Goal: Find specific page/section: Find specific page/section

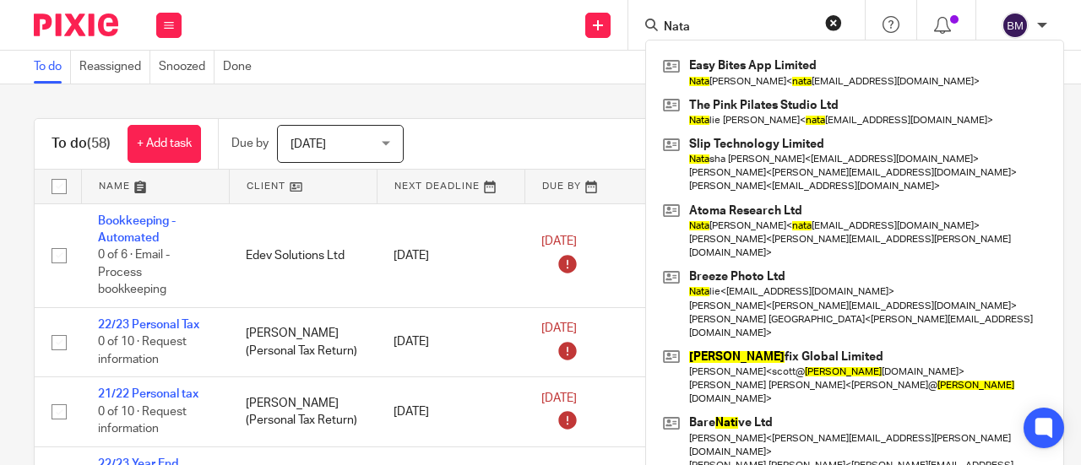
click at [694, 29] on input "Nata" at bounding box center [738, 27] width 152 height 15
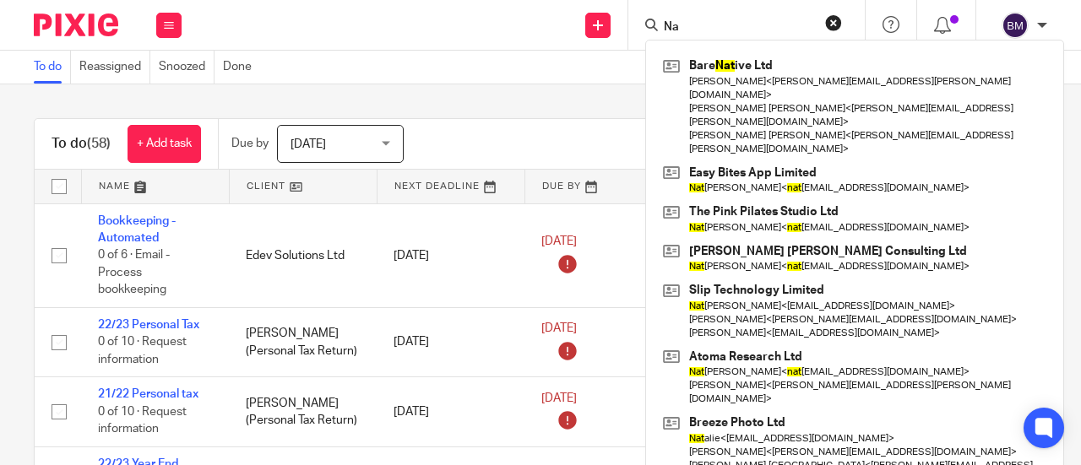
type input "N"
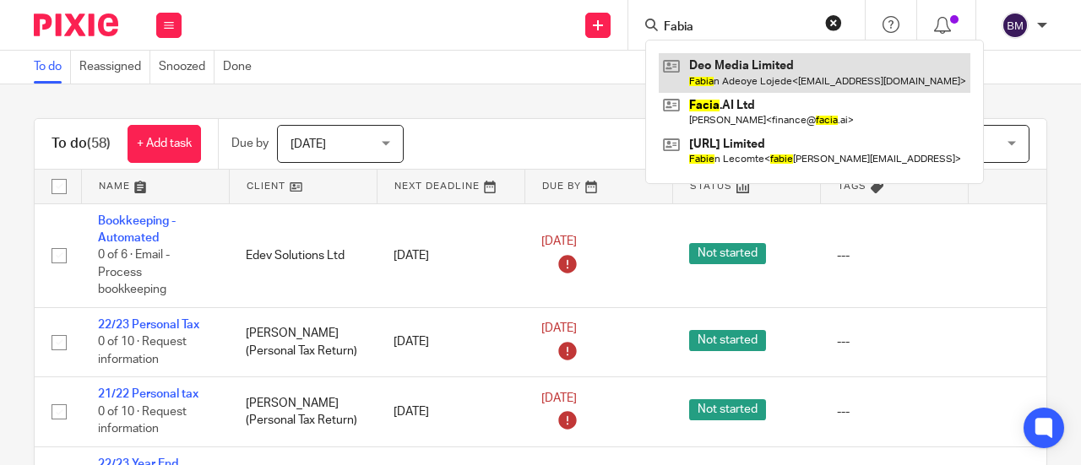
type input "Fabia"
click at [802, 64] on link at bounding box center [815, 72] width 312 height 39
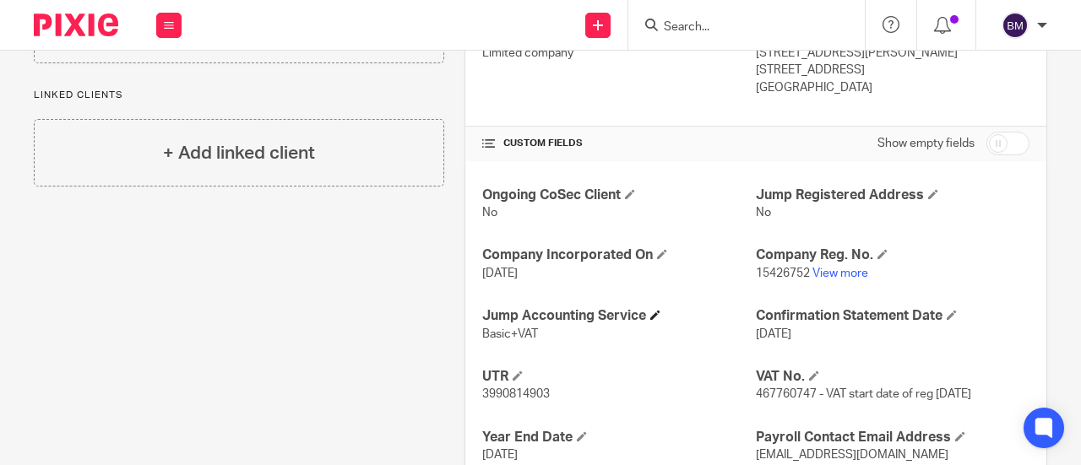
scroll to position [591, 0]
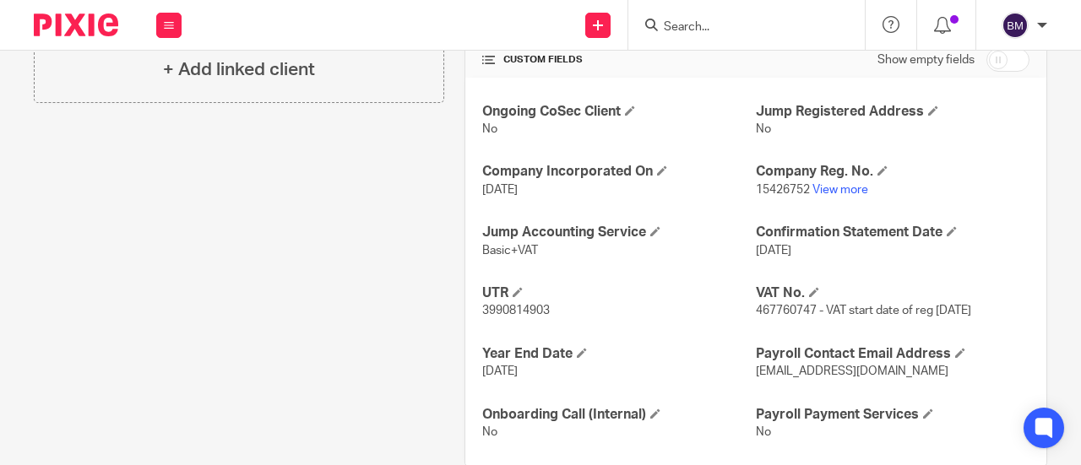
click at [540, 305] on span "3990814903" at bounding box center [516, 311] width 68 height 12
drag, startPoint x: 538, startPoint y: 305, endPoint x: 473, endPoint y: 307, distance: 65.1
click at [473, 307] on div "Ongoing CoSec Client No Jump Registered Address No Company Incorporated On 19 J…" at bounding box center [755, 272] width 581 height 389
copy span "3990814903"
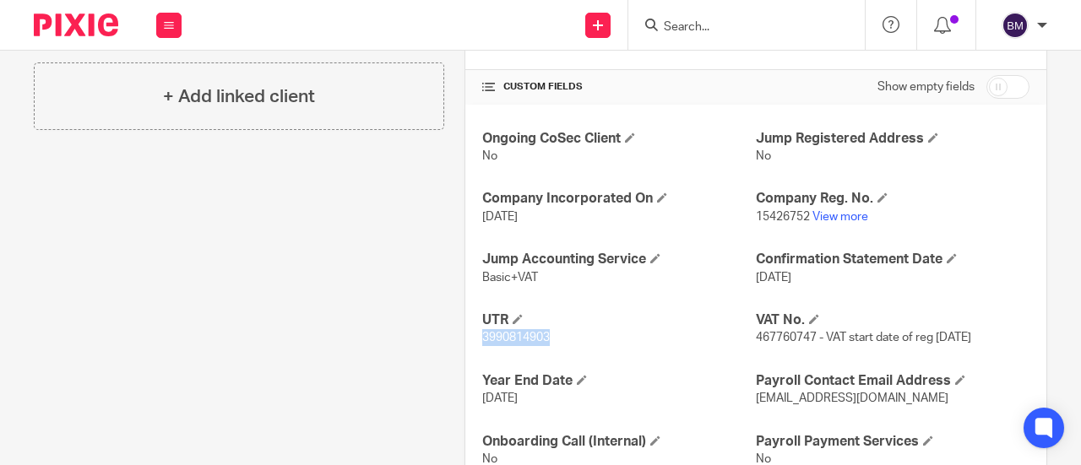
scroll to position [623, 0]
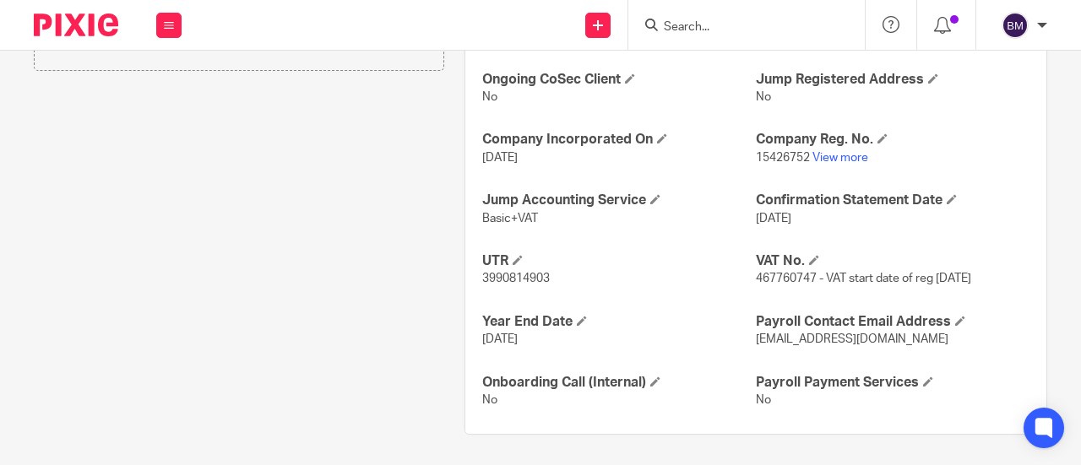
click at [713, 24] on input "Search" at bounding box center [738, 27] width 152 height 15
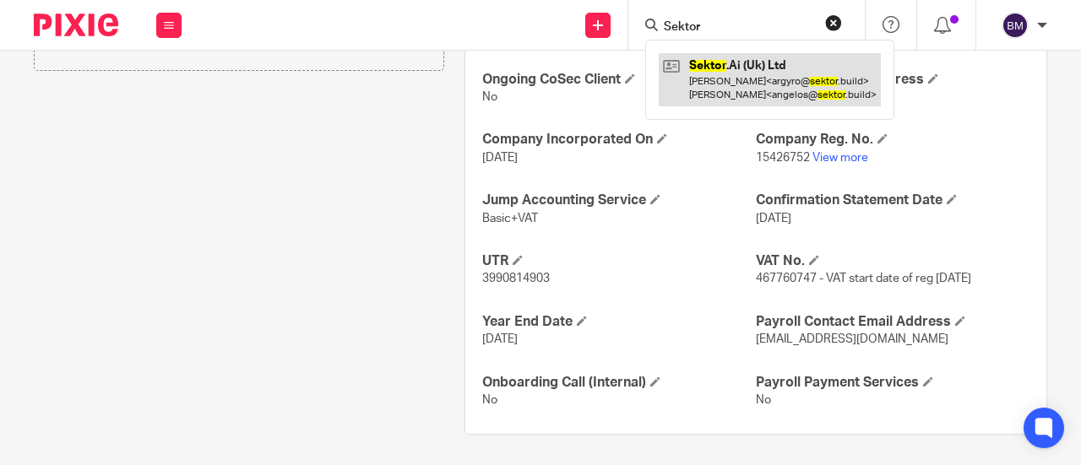
type input "Sektor"
click at [779, 68] on link at bounding box center [770, 79] width 222 height 52
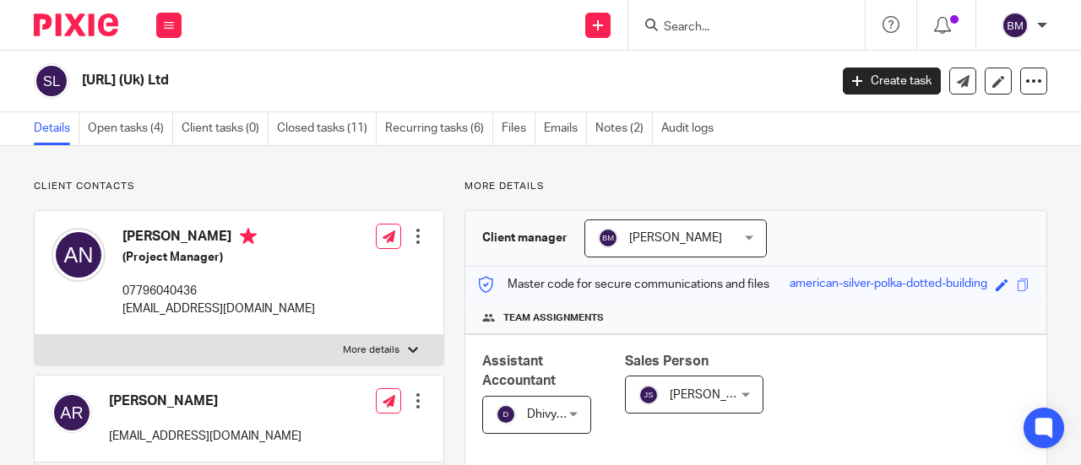
drag, startPoint x: 0, startPoint y: 0, endPoint x: 500, endPoint y: 46, distance: 502.2
click at [502, 53] on div "Sektor.Ai (Uk) Ltd Create task Update from Companies House Export data Merge Ar…" at bounding box center [540, 82] width 1081 height 62
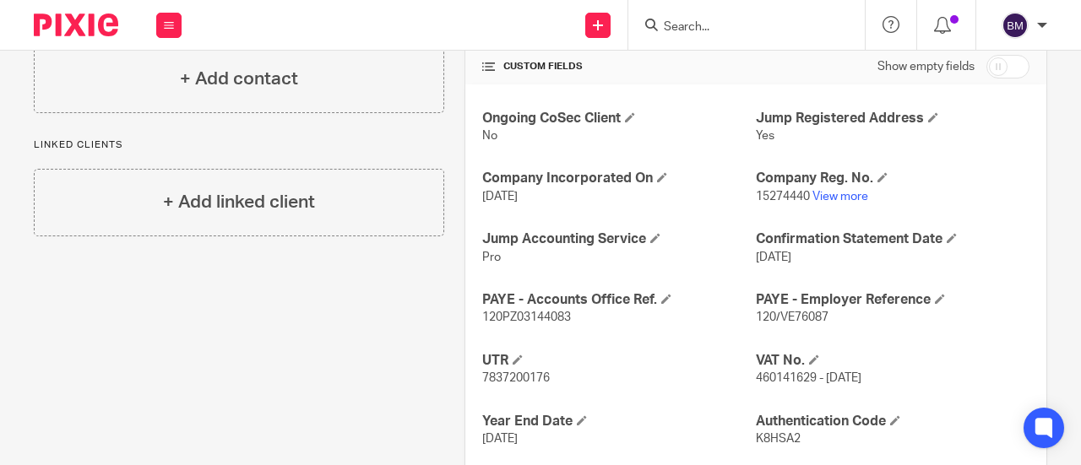
scroll to position [591, 0]
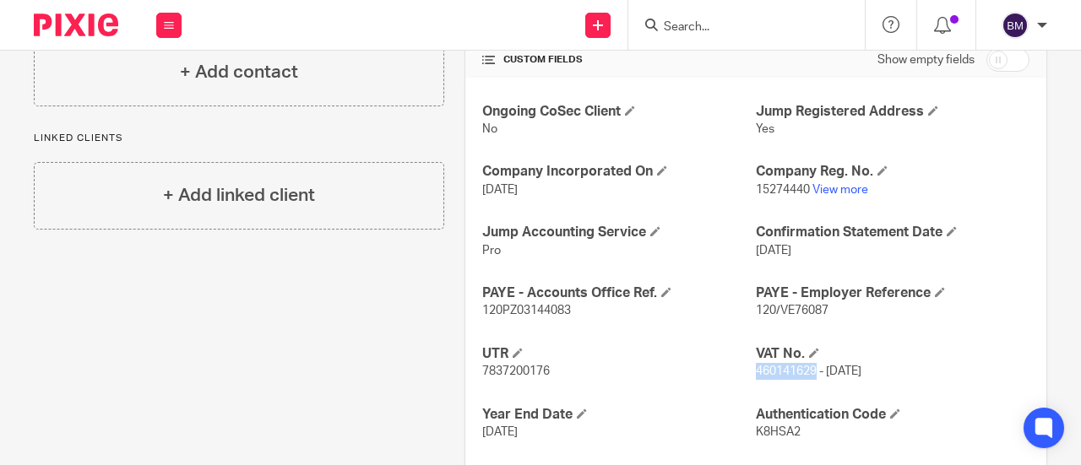
drag, startPoint x: 804, startPoint y: 371, endPoint x: 747, endPoint y: 372, distance: 56.6
click at [756, 372] on span "460141629 - 10 November 2023" at bounding box center [809, 372] width 106 height 12
copy span "460141629"
click at [725, 31] on input "Search" at bounding box center [738, 27] width 152 height 15
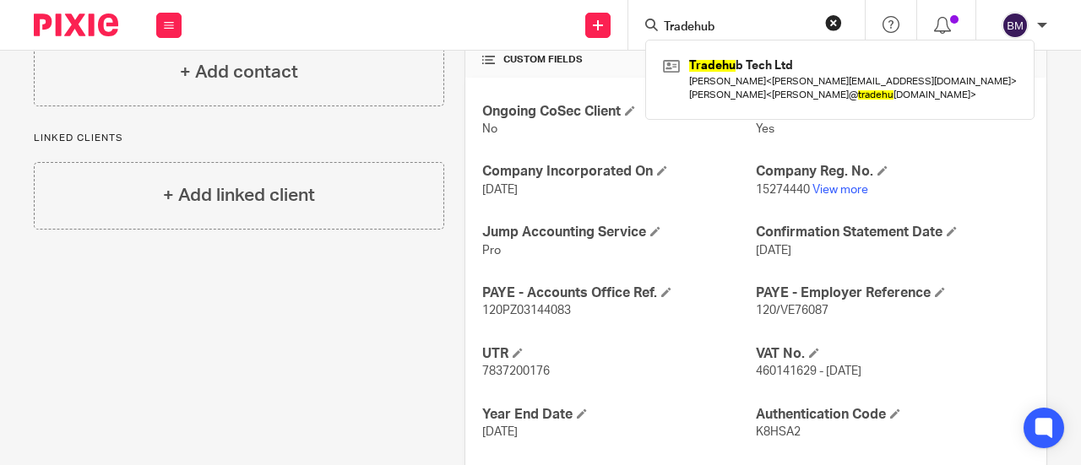
type input "Tradehub"
click button "submit" at bounding box center [0, 0] width 0 height 0
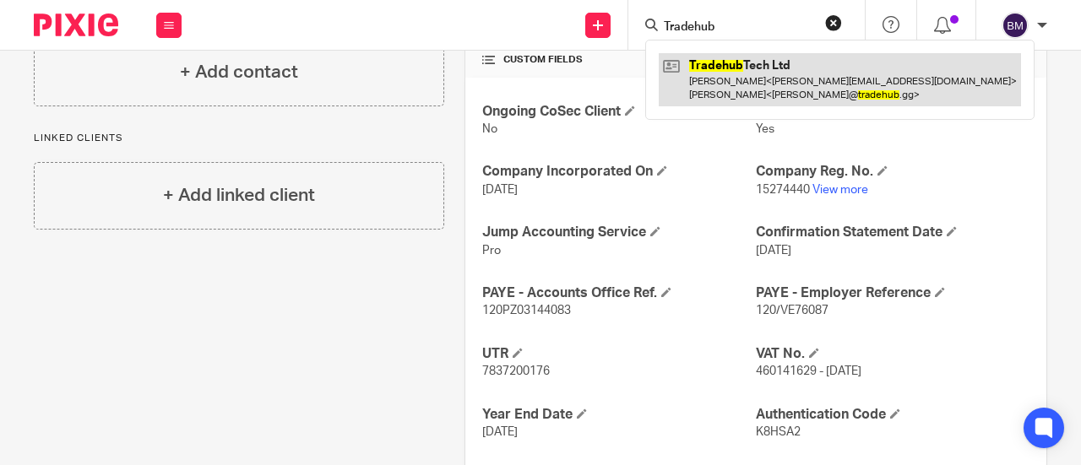
click at [747, 67] on link at bounding box center [840, 79] width 362 height 52
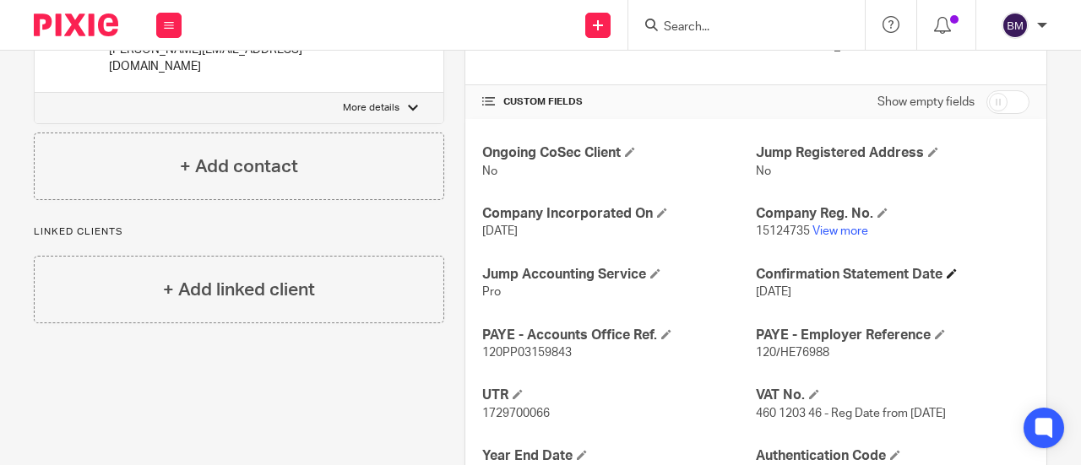
scroll to position [591, 0]
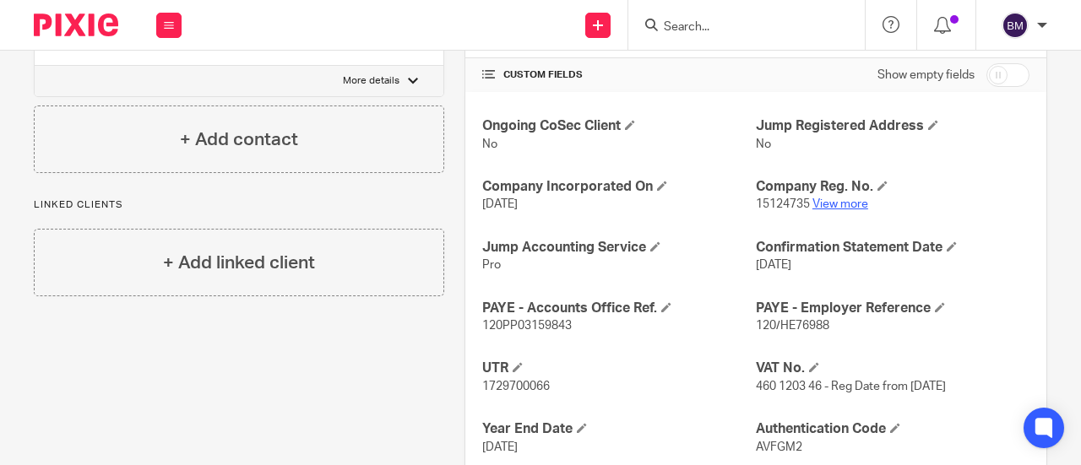
click at [828, 198] on link "View more" at bounding box center [841, 204] width 56 height 12
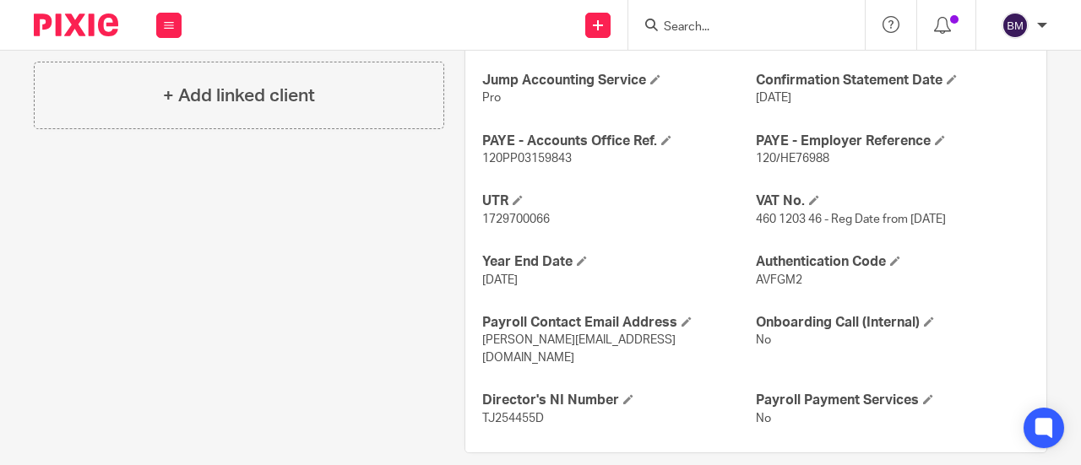
scroll to position [760, 0]
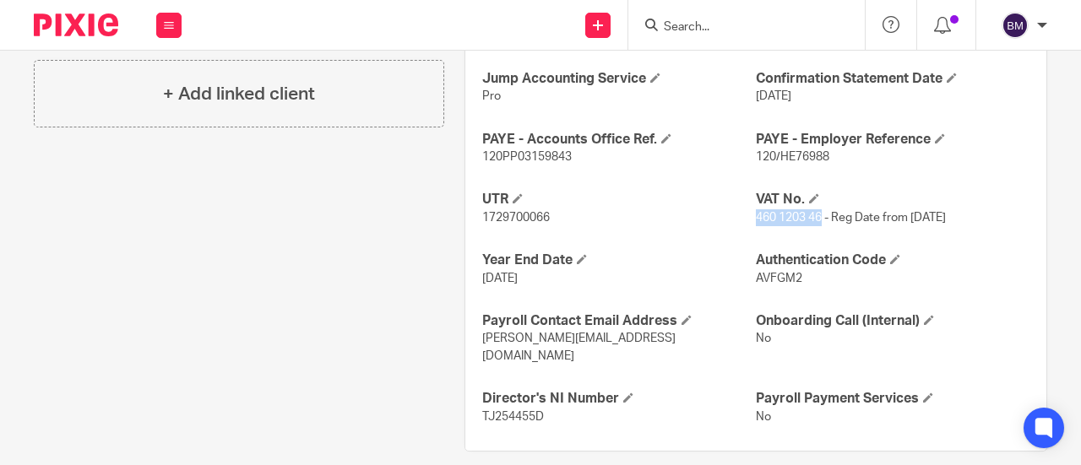
drag, startPoint x: 789, startPoint y: 209, endPoint x: 775, endPoint y: 214, distance: 14.4
click at [758, 212] on span "460 1203 46 - Reg Date from [DATE]" at bounding box center [851, 218] width 190 height 12
click at [738, 224] on div "Ongoing CoSec Client No Jump Registered Address No Company Incorporated On [DAT…" at bounding box center [755, 187] width 581 height 528
drag, startPoint x: 813, startPoint y: 213, endPoint x: 748, endPoint y: 212, distance: 64.2
click at [756, 212] on span "460 1203 46 - Reg Date from [DATE]" at bounding box center [851, 218] width 190 height 12
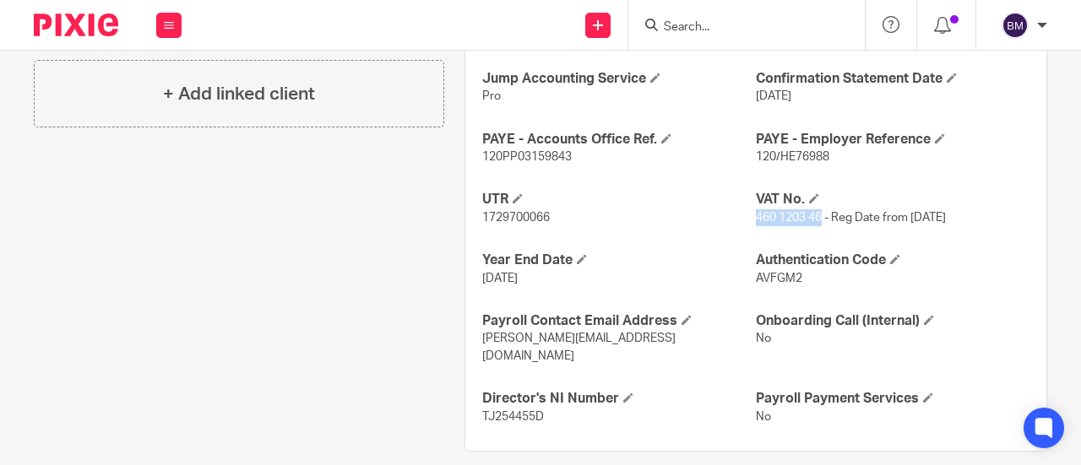
copy span "460 1203 46"
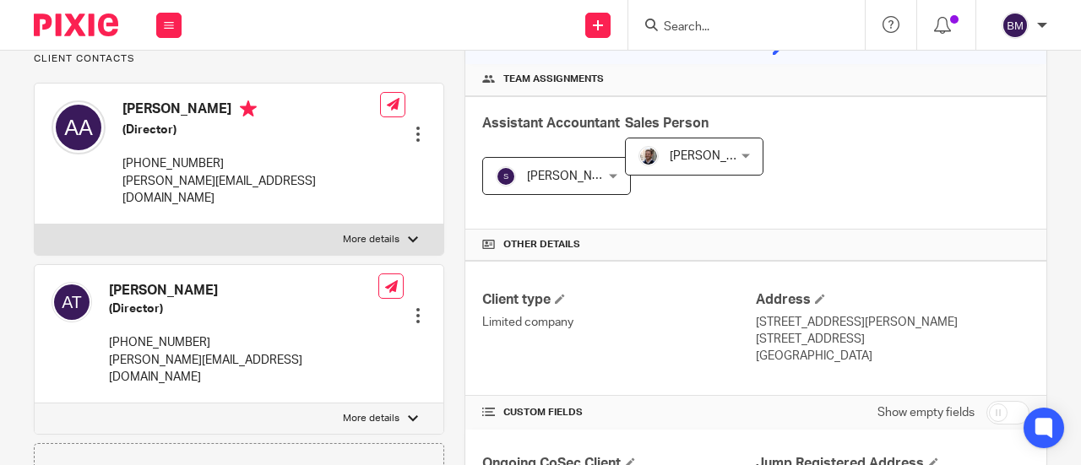
scroll to position [0, 0]
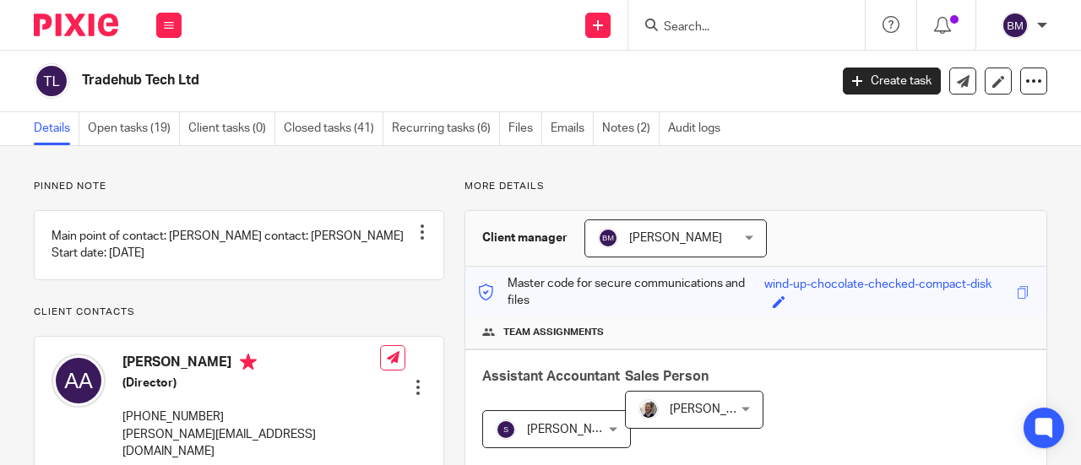
click at [687, 35] on div at bounding box center [746, 25] width 236 height 50
click at [679, 29] on input "Search" at bounding box center [738, 27] width 152 height 15
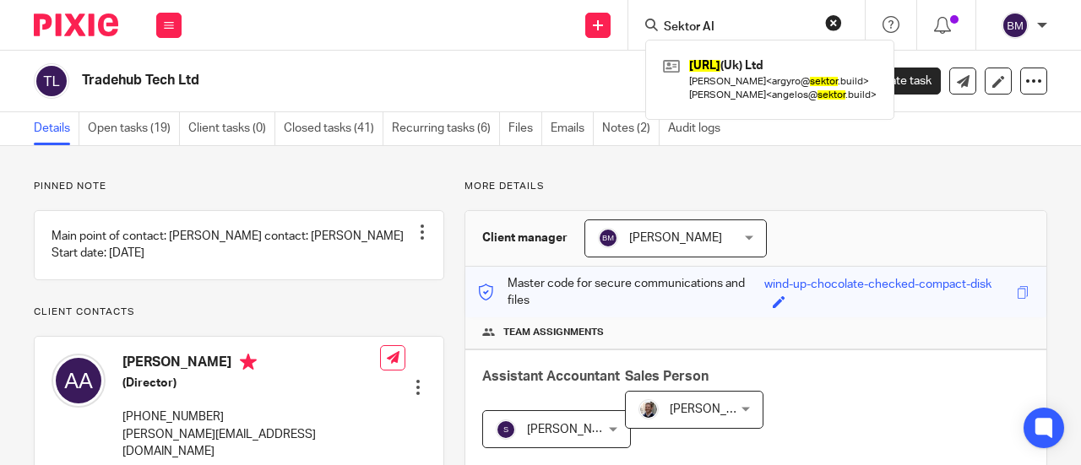
type input "Sektor AI"
click button "submit" at bounding box center [0, 0] width 0 height 0
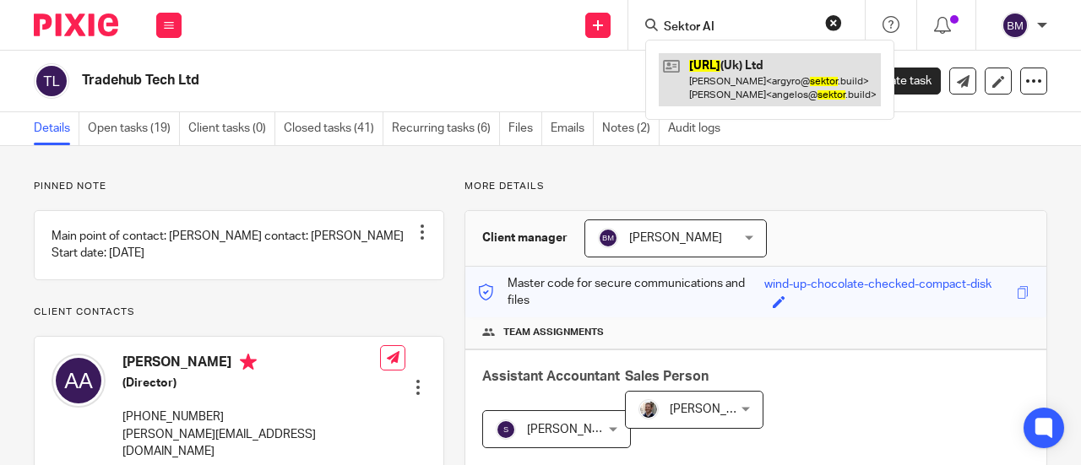
click at [727, 80] on link at bounding box center [770, 79] width 222 height 52
click at [728, 73] on link at bounding box center [770, 79] width 222 height 52
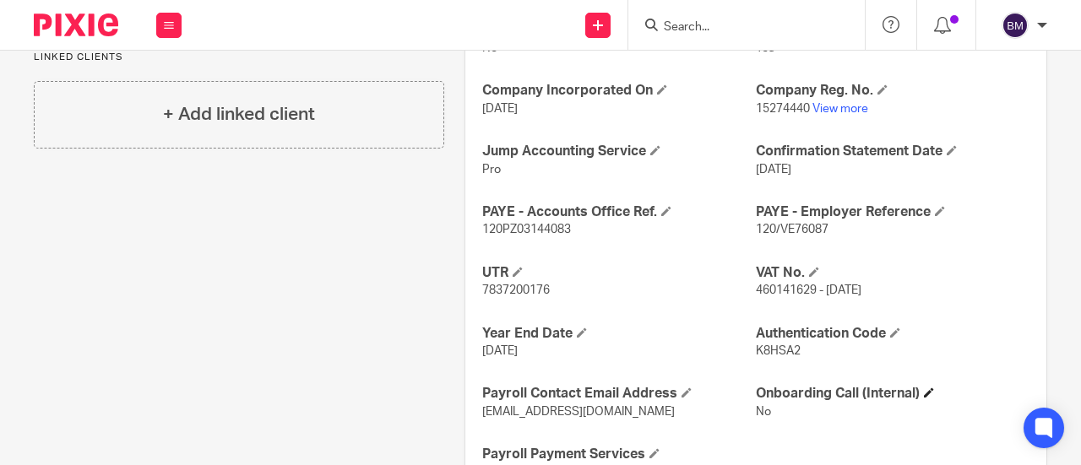
scroll to position [745, 0]
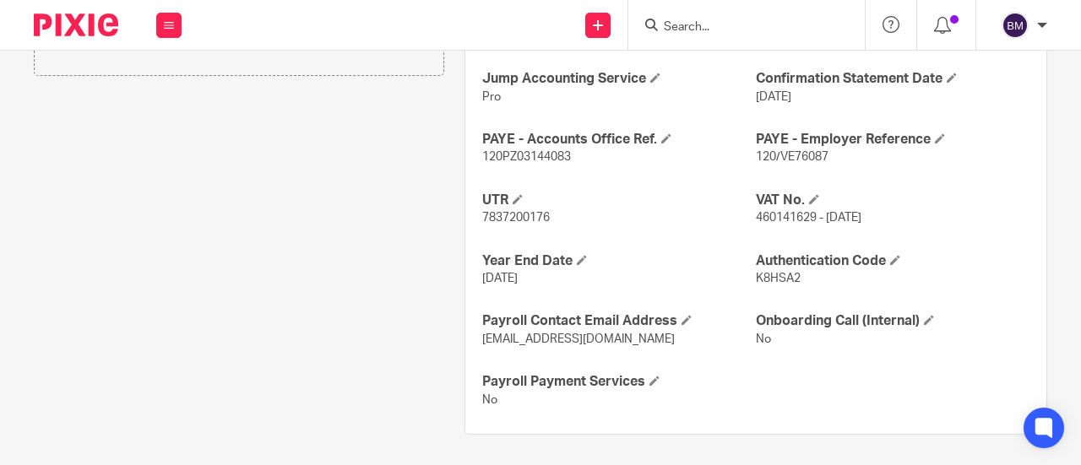
click at [807, 215] on span "460141629 - [DATE]" at bounding box center [809, 218] width 106 height 12
drag, startPoint x: 809, startPoint y: 215, endPoint x: 749, endPoint y: 209, distance: 60.3
click at [756, 212] on span "460141629 - [DATE]" at bounding box center [809, 218] width 106 height 12
copy span "460141629"
click at [920, 281] on p "K8HSA2" at bounding box center [893, 278] width 274 height 17
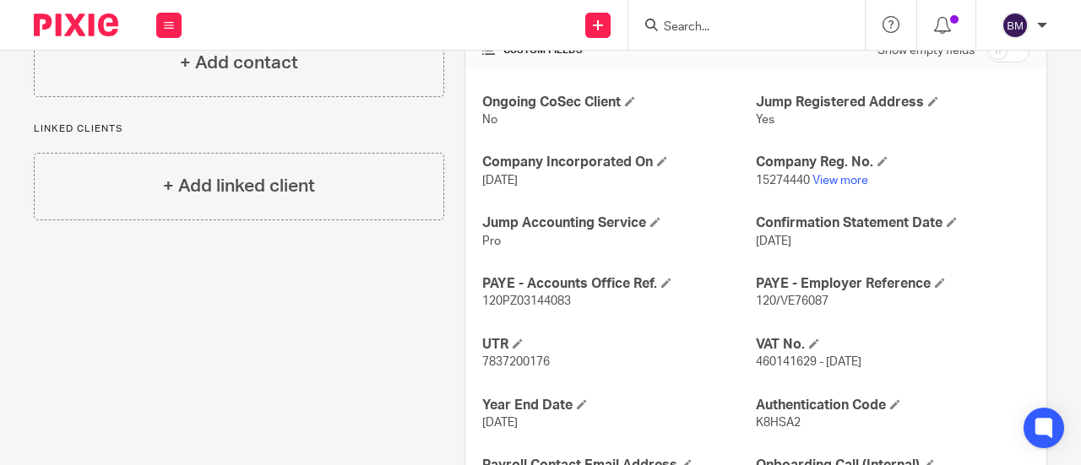
scroll to position [568, 0]
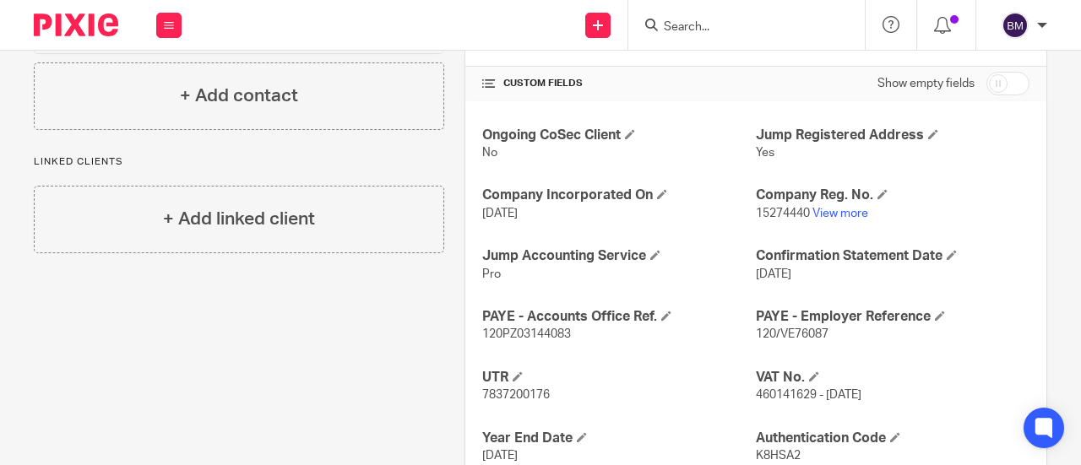
click at [949, 208] on p "15274440 View more" at bounding box center [893, 213] width 274 height 17
click at [713, 36] on div at bounding box center [746, 25] width 236 height 50
click at [711, 30] on input "Search" at bounding box center [738, 27] width 152 height 15
type input "Wiley"
